Goal: Find specific page/section: Find specific page/section

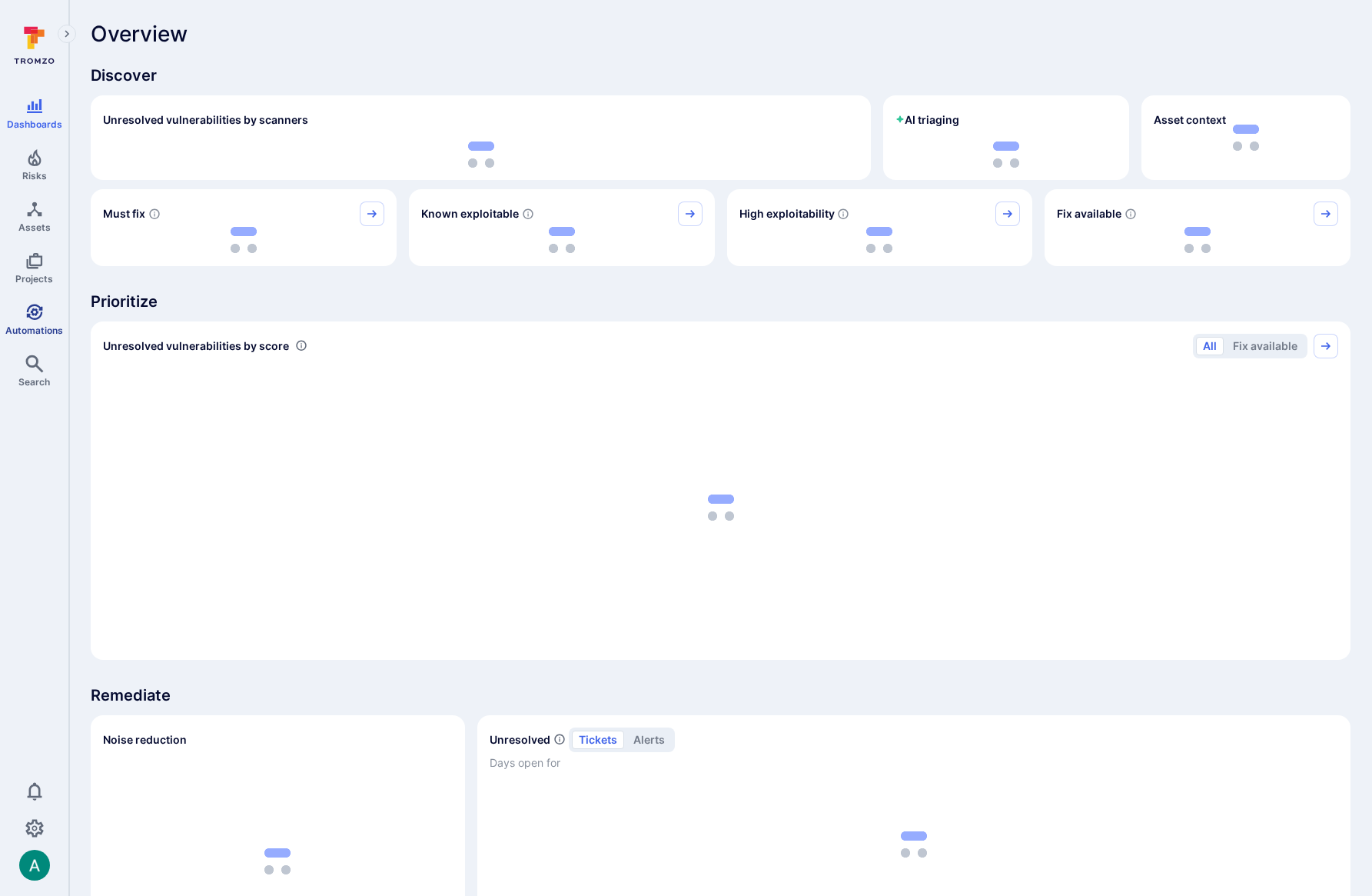
click at [22, 316] on link "Automations" at bounding box center [34, 319] width 68 height 45
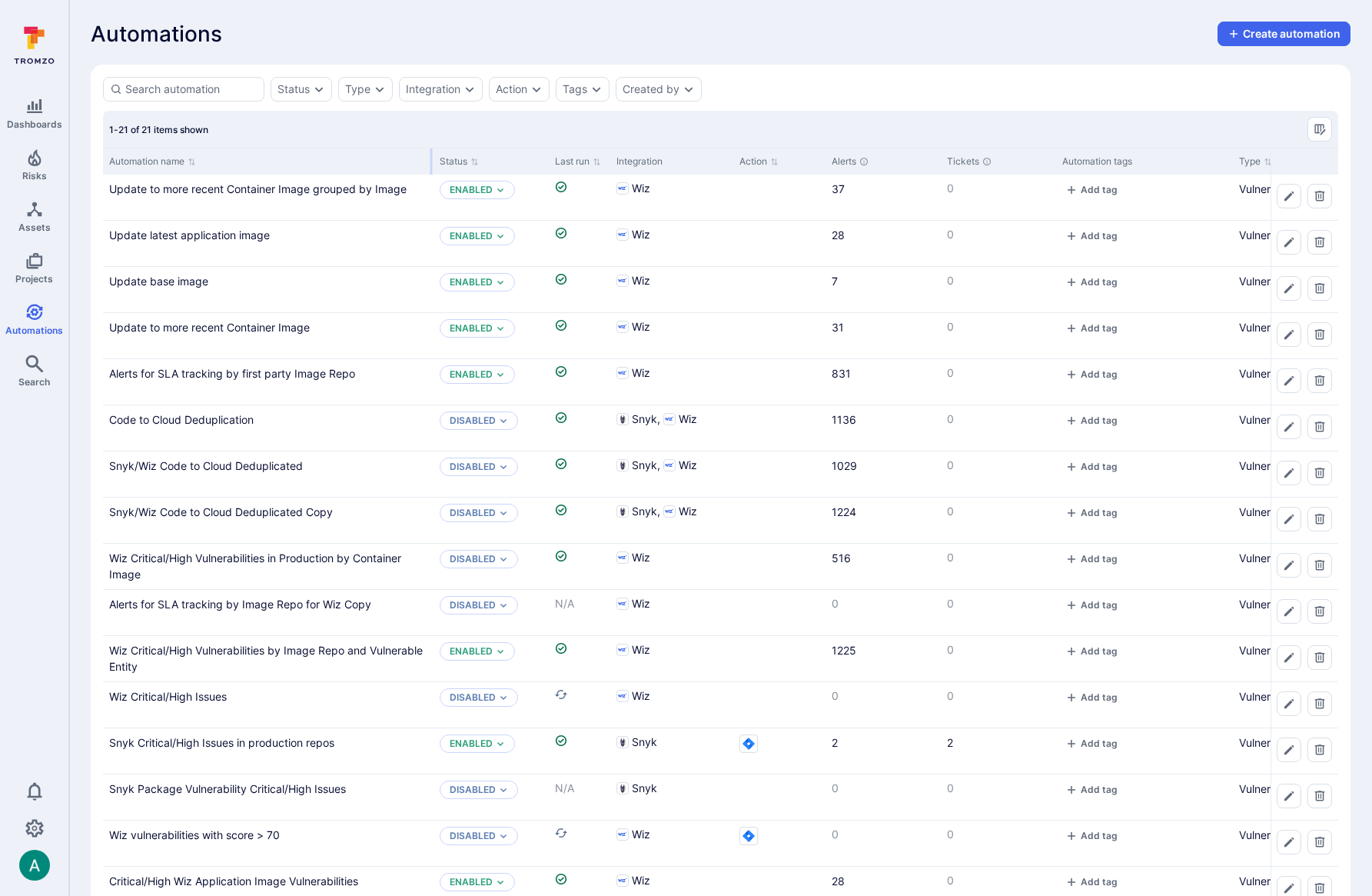
drag, startPoint x: 254, startPoint y: 157, endPoint x: 431, endPoint y: 161, distance: 177.0
click at [431, 161] on div at bounding box center [431, 162] width 2 height 26
click at [225, 325] on link "Update to more recent Container Image" at bounding box center [210, 328] width 200 height 13
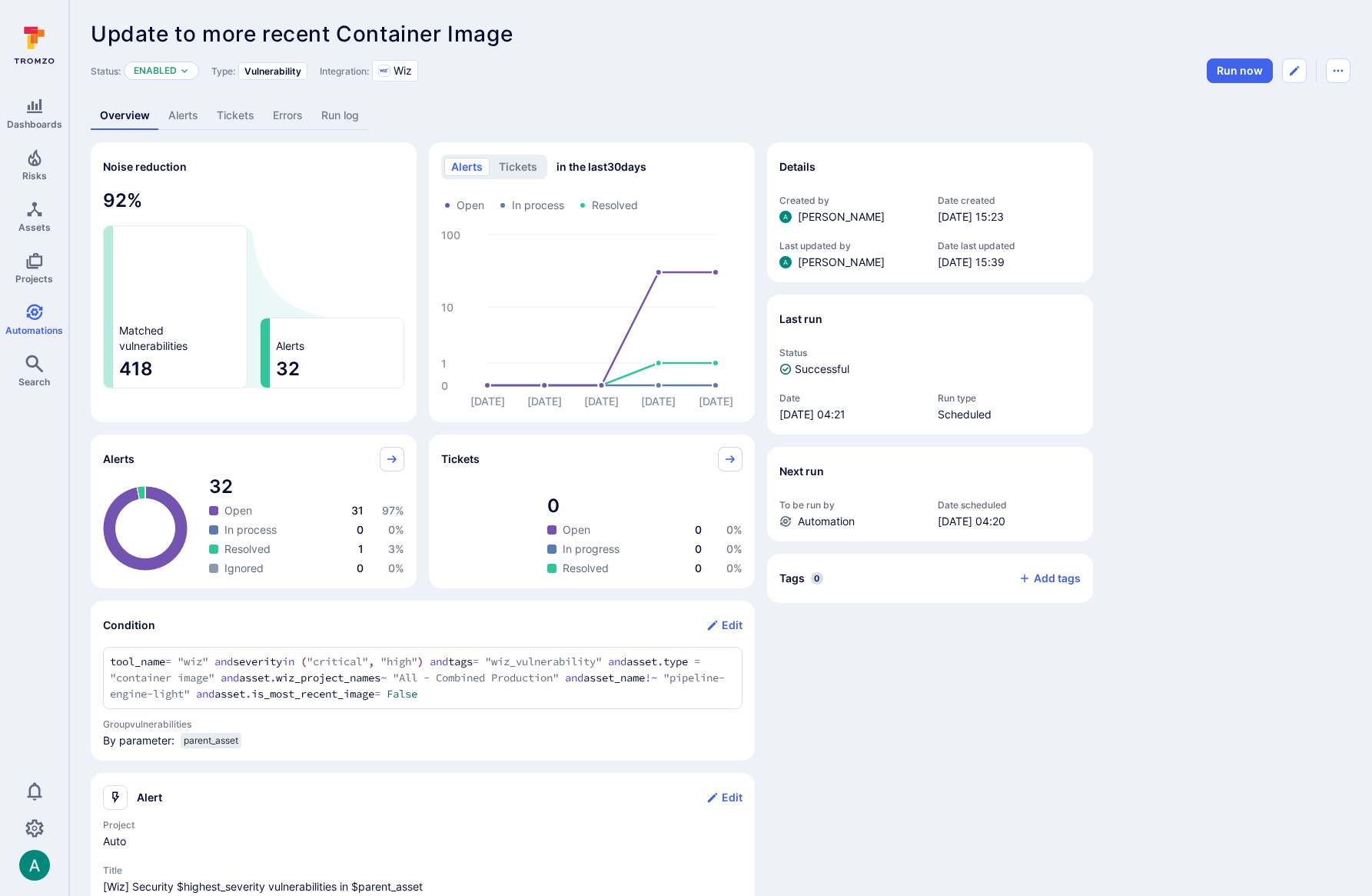
click at [182, 120] on link "Alerts" at bounding box center [183, 115] width 49 height 28
